Goal: Purchase product/service

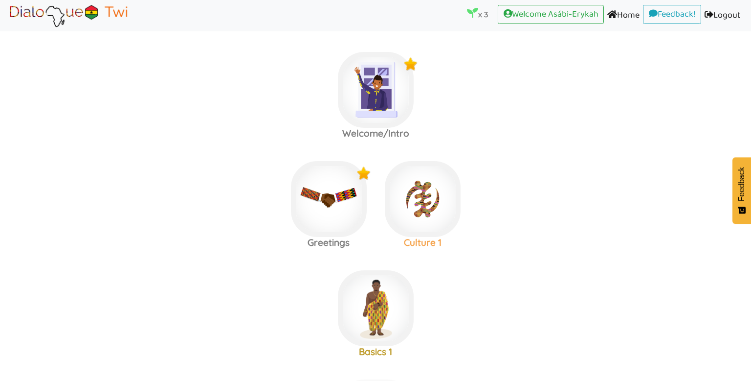
click at [402, 170] on img at bounding box center [423, 199] width 76 height 76
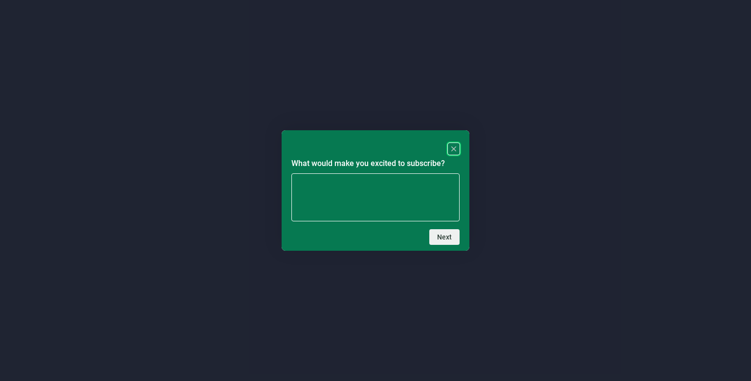
click at [459, 147] on rect "Close" at bounding box center [454, 149] width 12 height 12
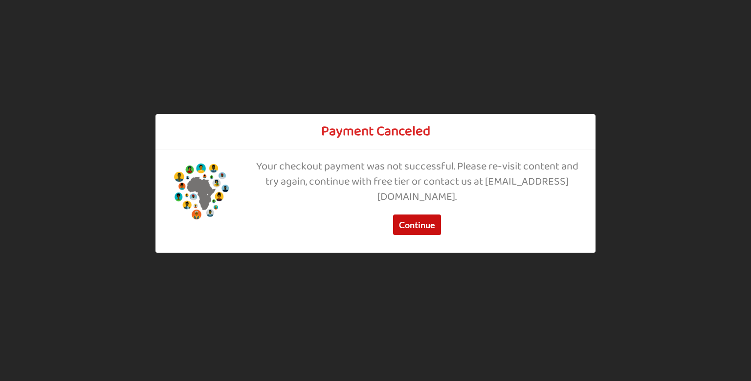
click at [413, 228] on button "Continue" at bounding box center [417, 225] width 48 height 21
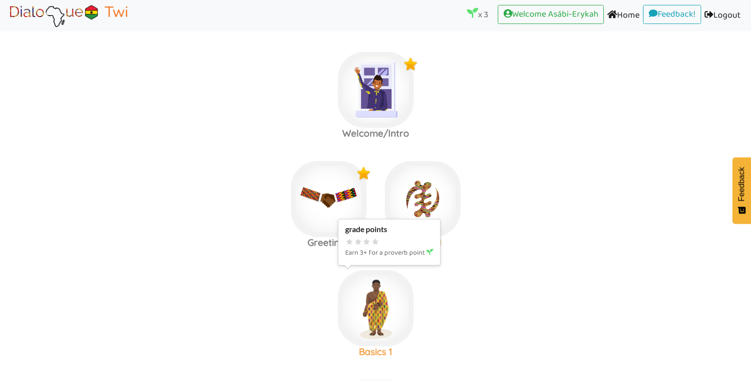
scroll to position [125, 0]
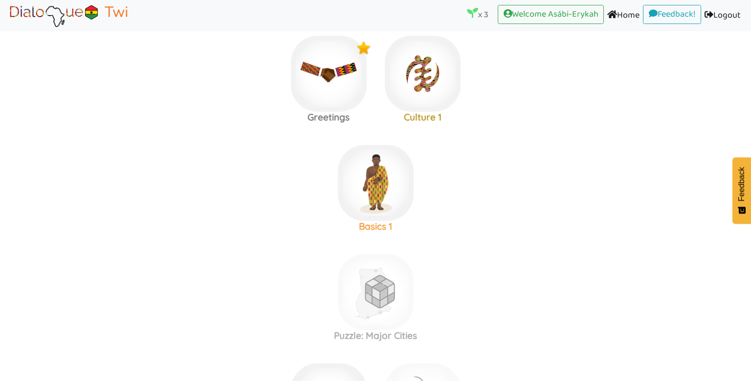
click at [382, 191] on img at bounding box center [376, 183] width 76 height 76
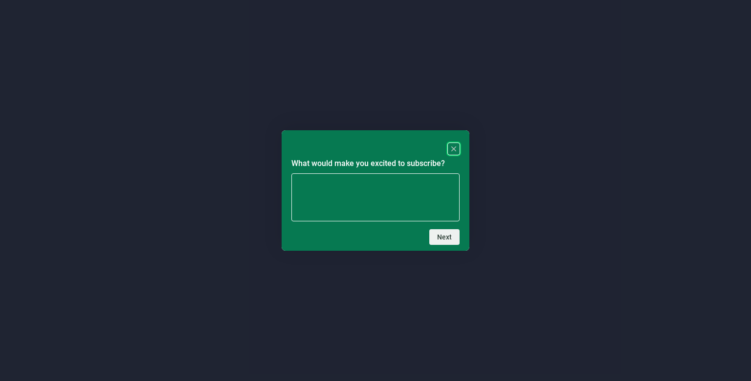
click at [451, 151] on rect "Close" at bounding box center [454, 149] width 12 height 12
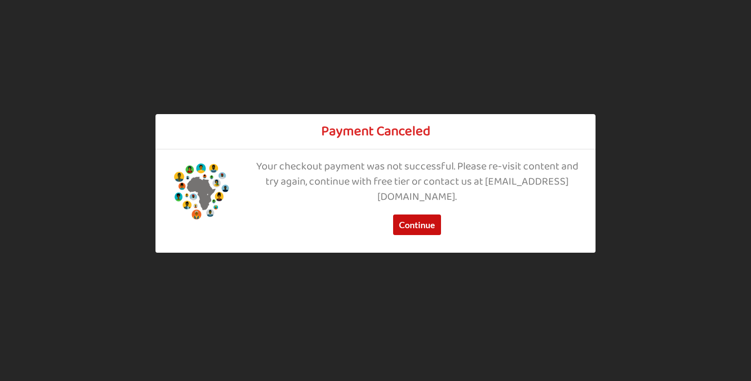
click at [414, 221] on button "Continue" at bounding box center [417, 225] width 48 height 21
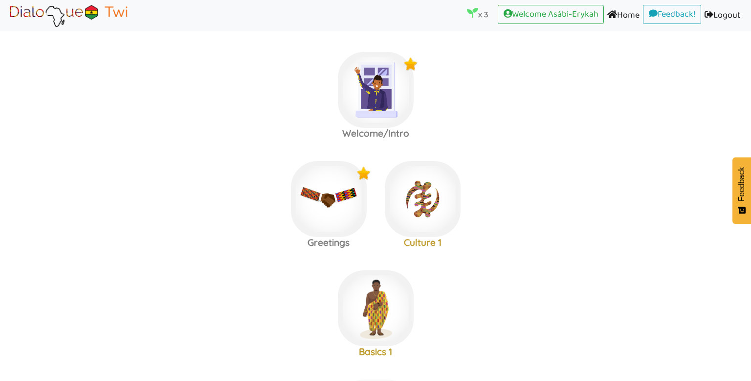
click at [471, 13] on icon at bounding box center [472, 12] width 11 height 11
